Goal: Transaction & Acquisition: Purchase product/service

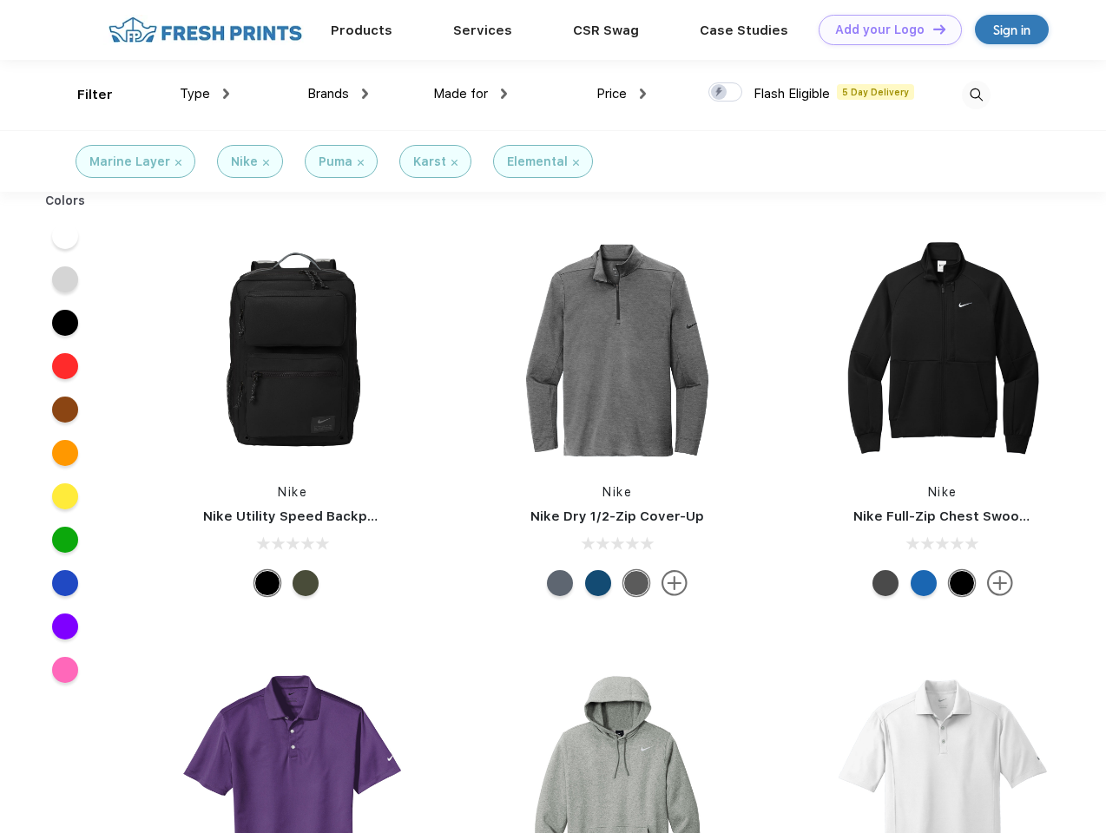
click at [884, 30] on link "Add your Logo Design Tool" at bounding box center [890, 30] width 143 height 30
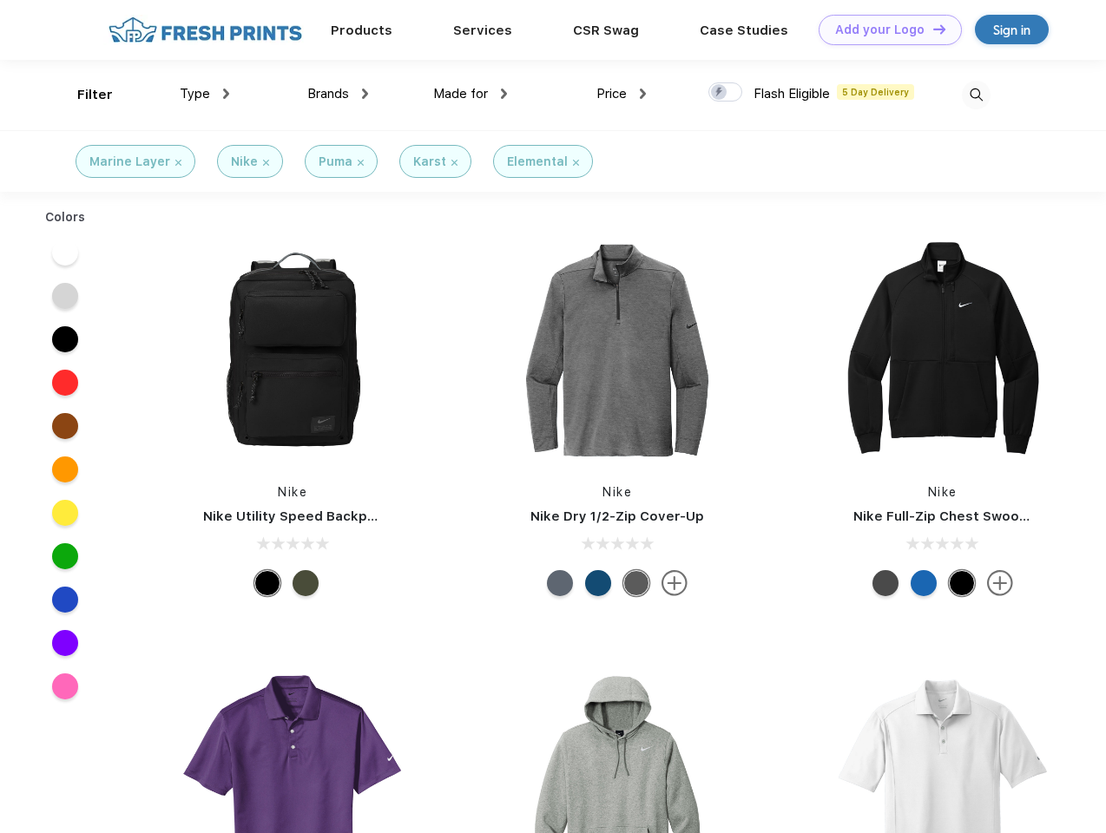
click at [0, 0] on div "Design Tool" at bounding box center [0, 0] width 0 height 0
click at [931, 29] on link "Add your Logo Design Tool" at bounding box center [890, 30] width 143 height 30
click at [83, 95] on div "Filter" at bounding box center [95, 95] width 36 height 20
click at [205, 94] on span "Type" at bounding box center [195, 94] width 30 height 16
click at [338, 94] on span "Brands" at bounding box center [328, 94] width 42 height 16
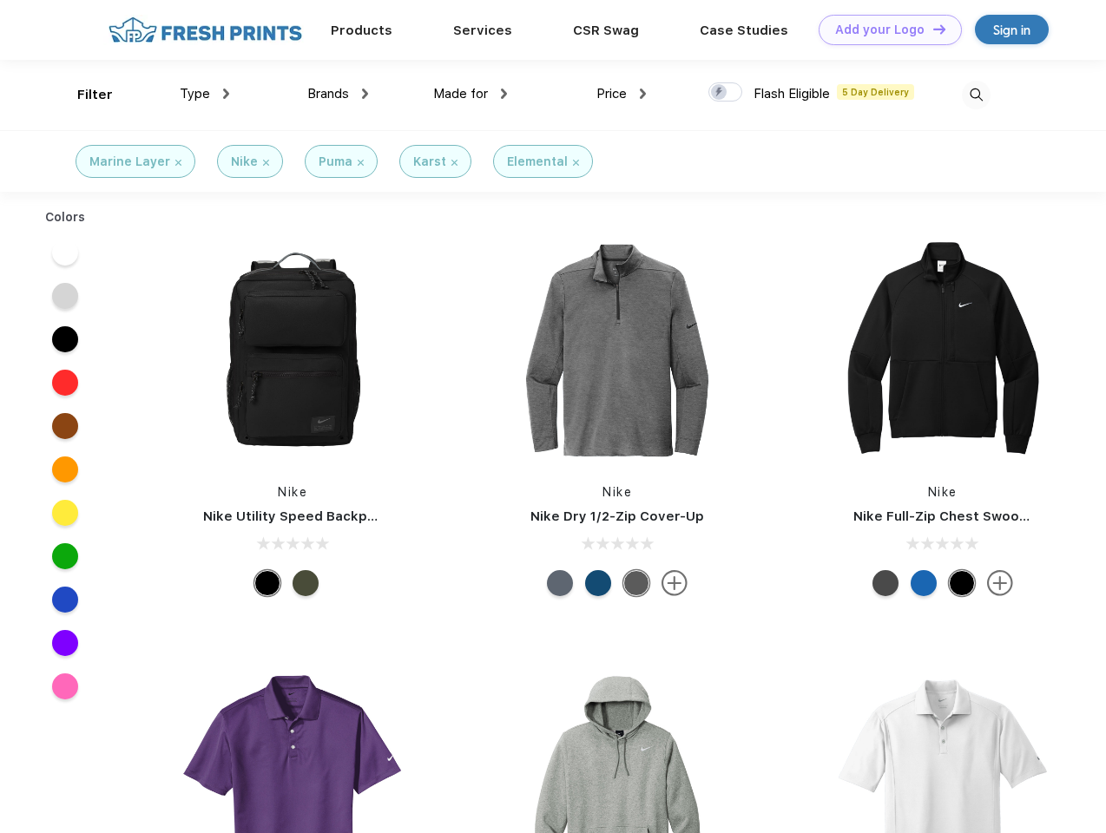
click at [470, 94] on span "Made for" at bounding box center [460, 94] width 55 height 16
click at [621, 94] on span "Price" at bounding box center [611, 94] width 30 height 16
click at [726, 93] on div at bounding box center [725, 91] width 34 height 19
click at [720, 93] on input "checkbox" at bounding box center [713, 87] width 11 height 11
click at [976, 95] on img at bounding box center [976, 95] width 29 height 29
